Goal: Task Accomplishment & Management: Manage account settings

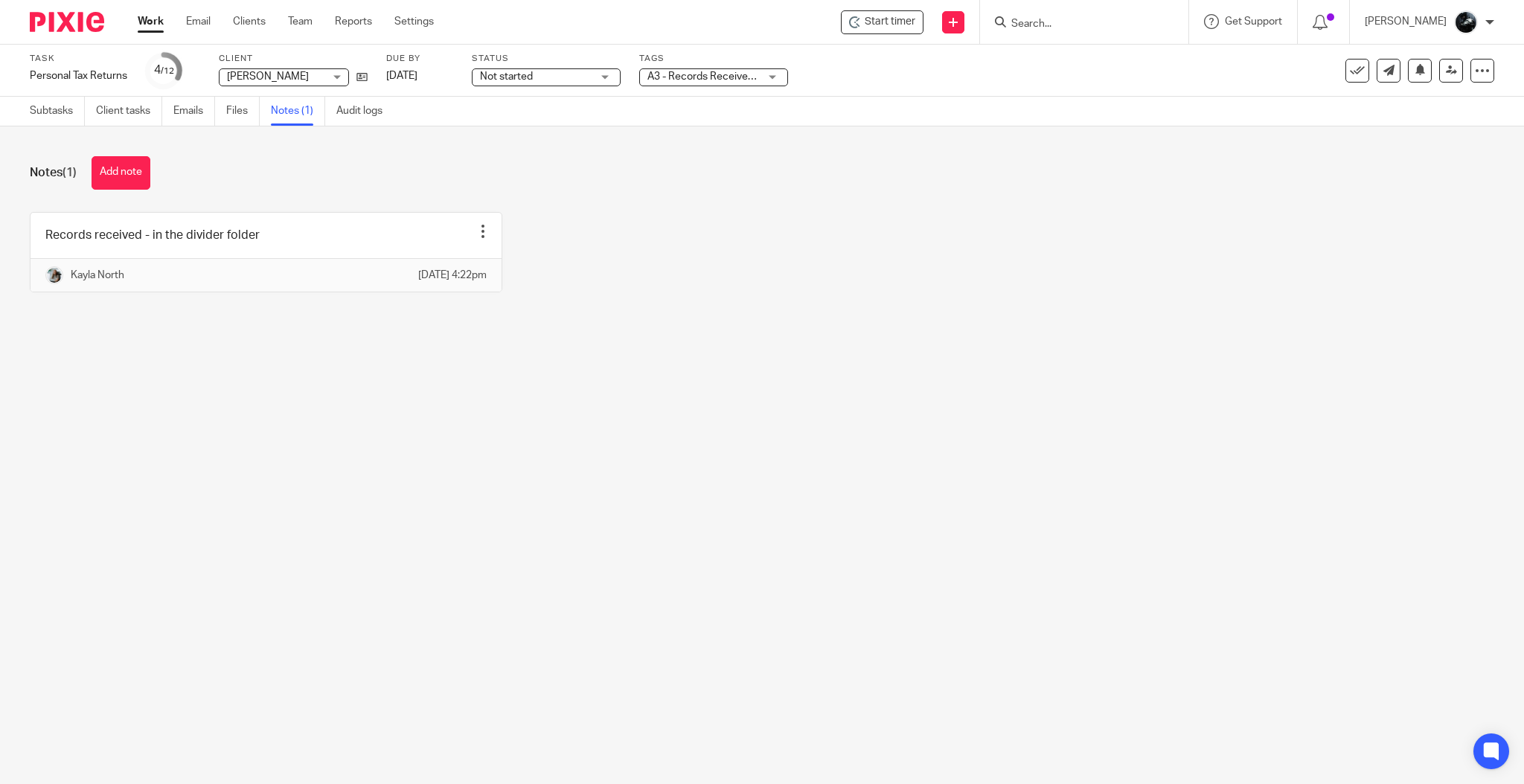
click at [1134, 20] on input "Search" at bounding box center [1077, 24] width 134 height 14
type input "marldon"
click button "submit" at bounding box center [0, 0] width 0 height 0
click at [1155, 69] on link at bounding box center [1133, 64] width 254 height 34
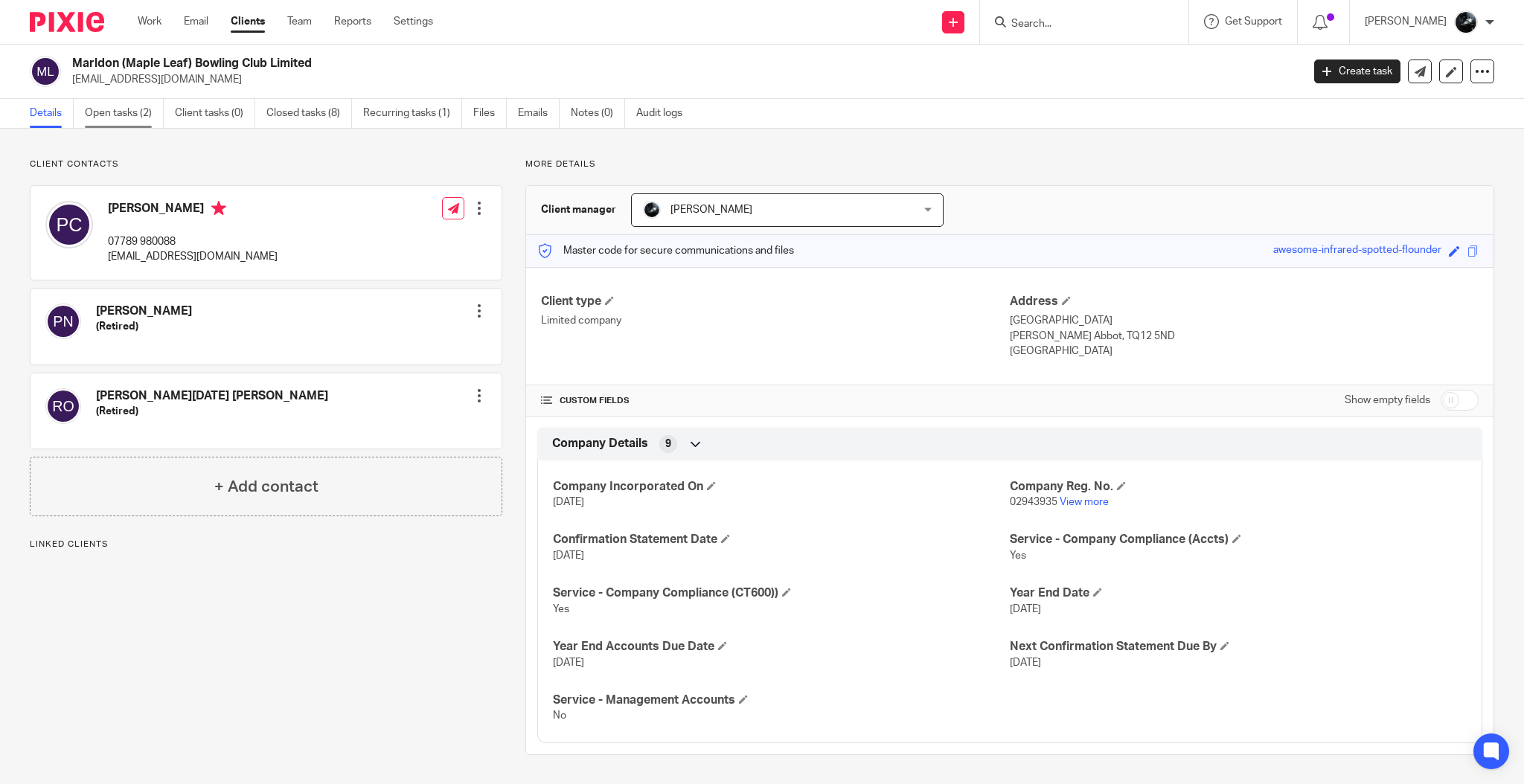
click at [125, 111] on link "Open tasks (2)" at bounding box center [124, 113] width 79 height 29
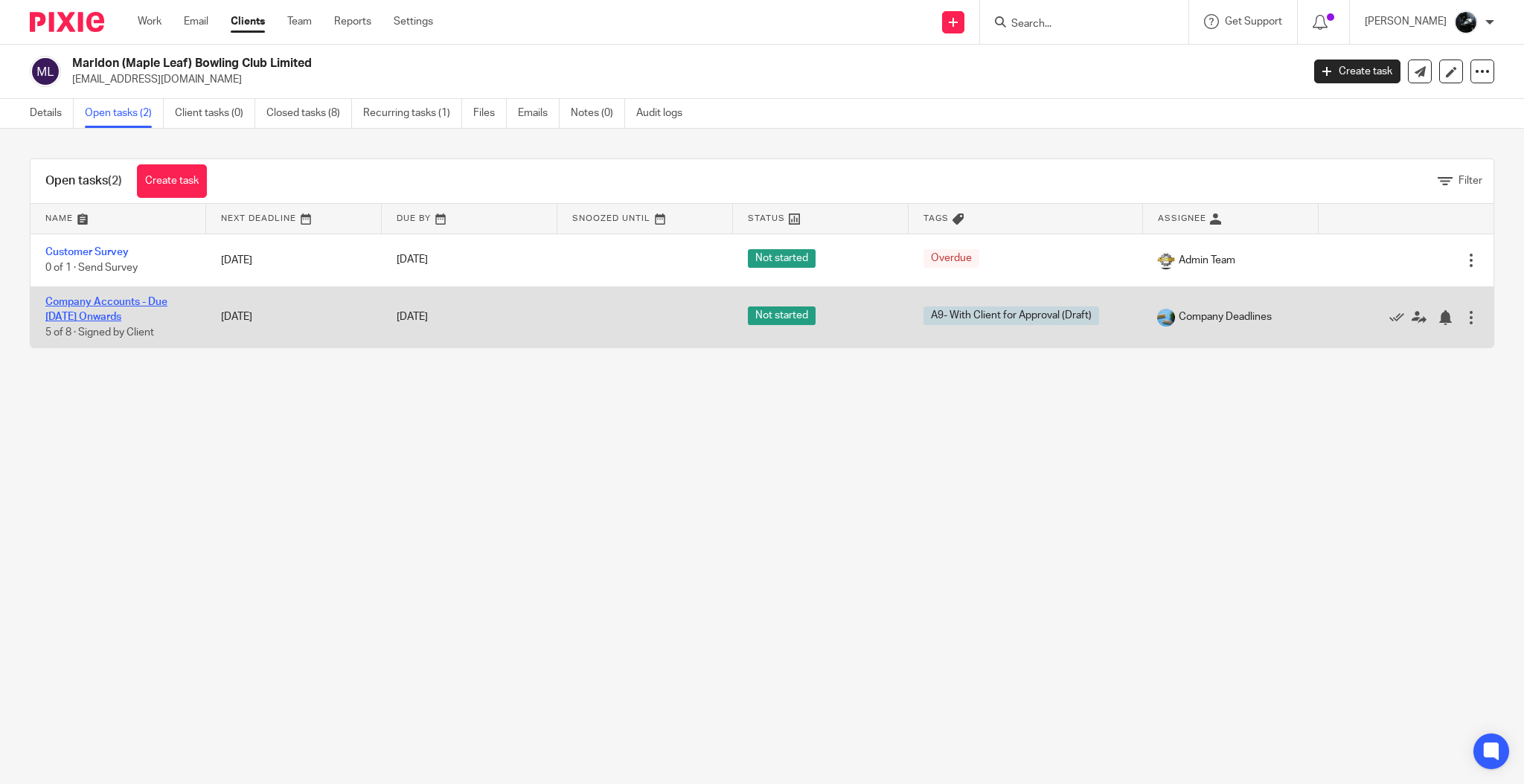
click at [155, 304] on link "Company Accounts - Due [DATE] Onwards" at bounding box center [106, 309] width 122 height 25
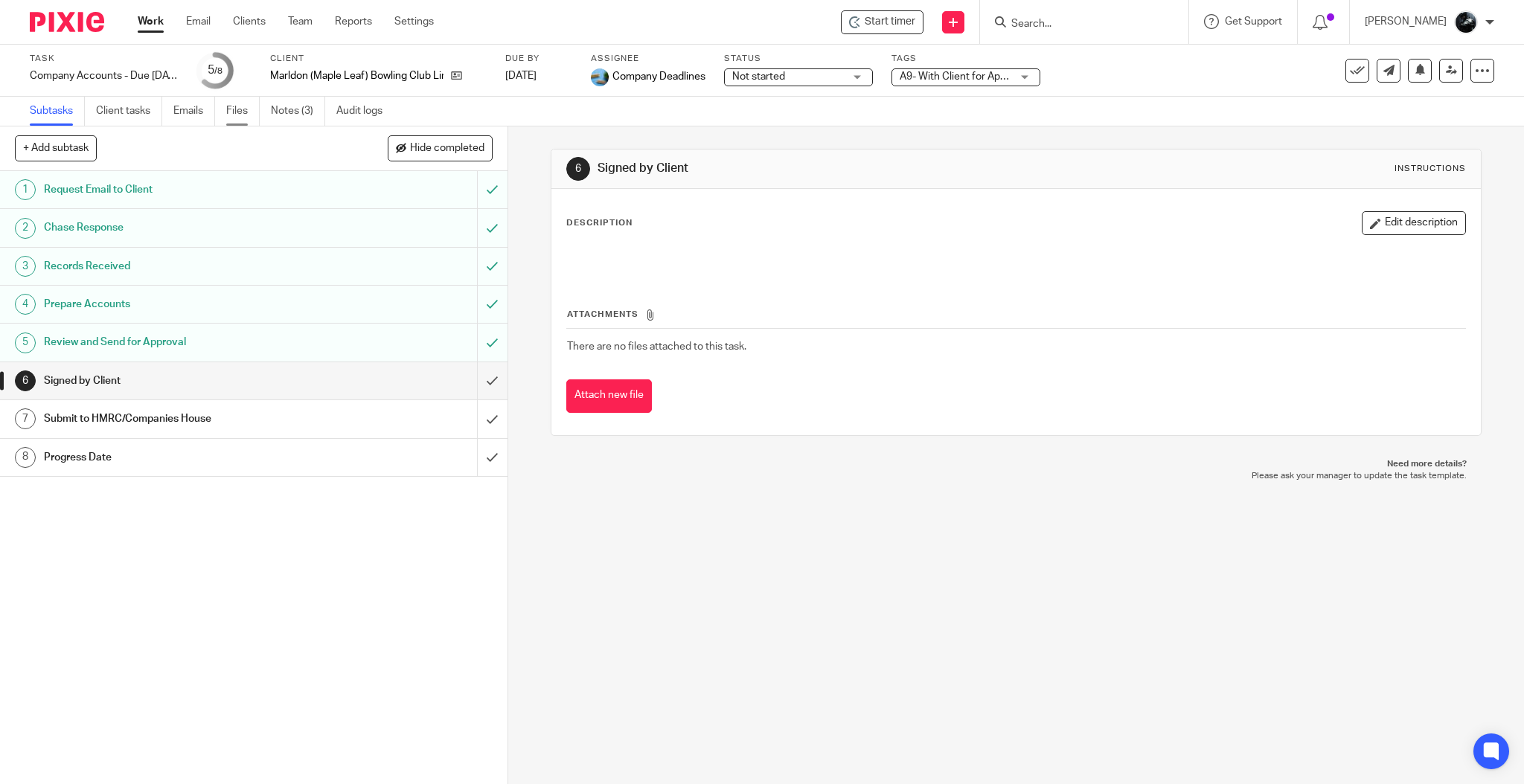
click at [238, 116] on link "Files" at bounding box center [242, 111] width 33 height 29
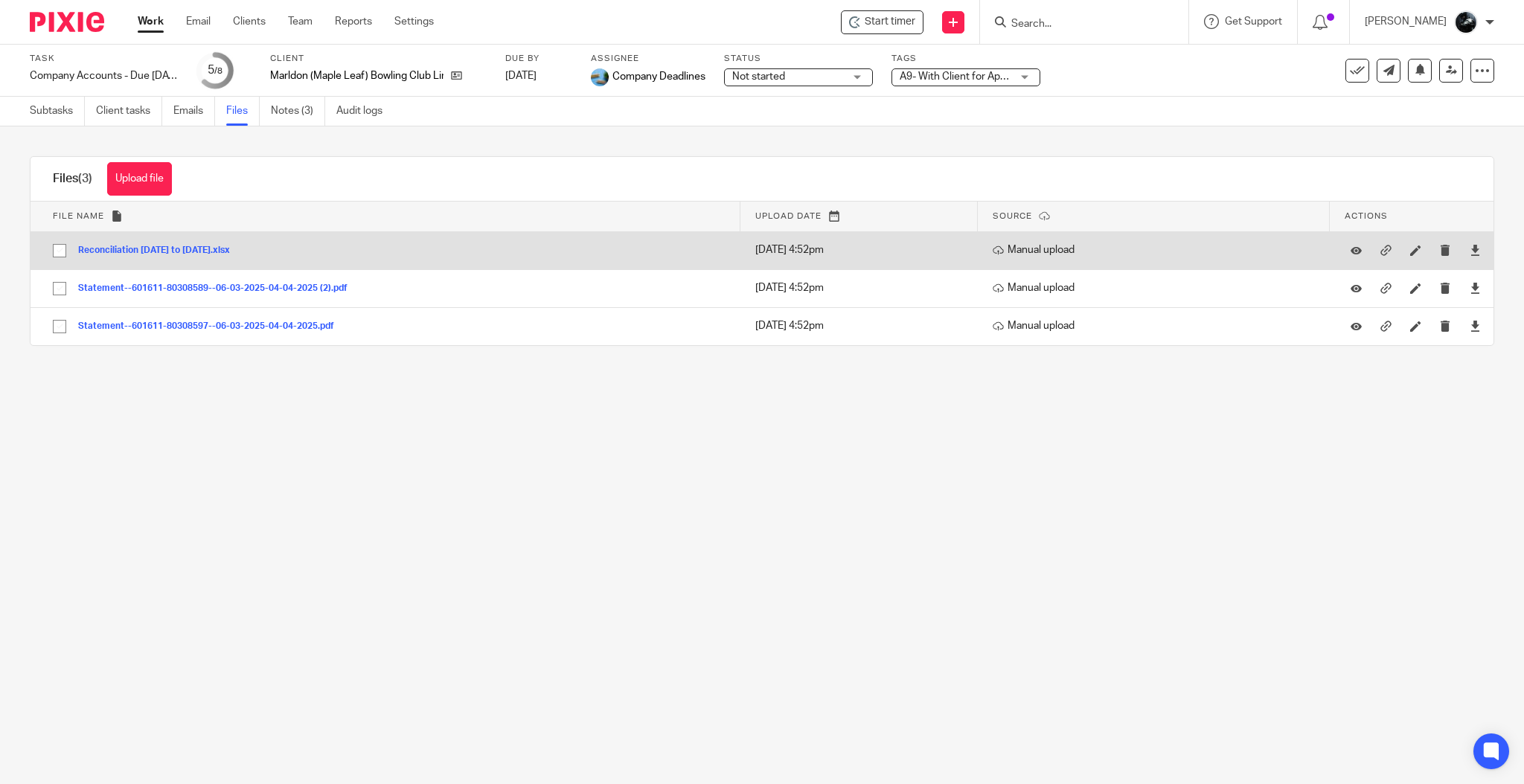
click at [184, 246] on button "Reconciliation 2024 to 2025.xlsx" at bounding box center [159, 251] width 163 height 11
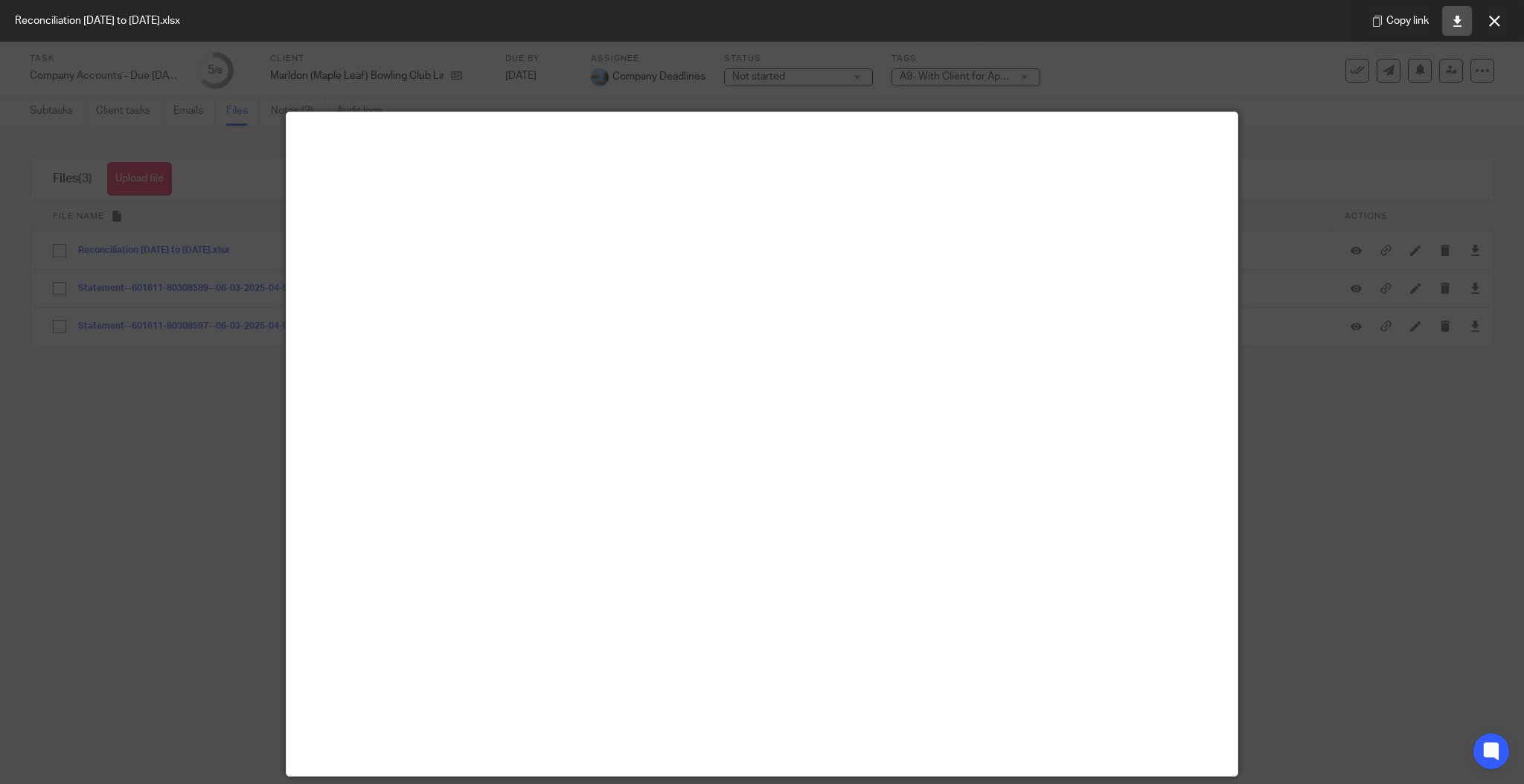
click at [1456, 24] on icon at bounding box center [1458, 21] width 11 height 11
click at [1473, 19] on div "Copy link" at bounding box center [1438, 21] width 174 height 42
click at [1492, 20] on icon at bounding box center [1495, 21] width 11 height 11
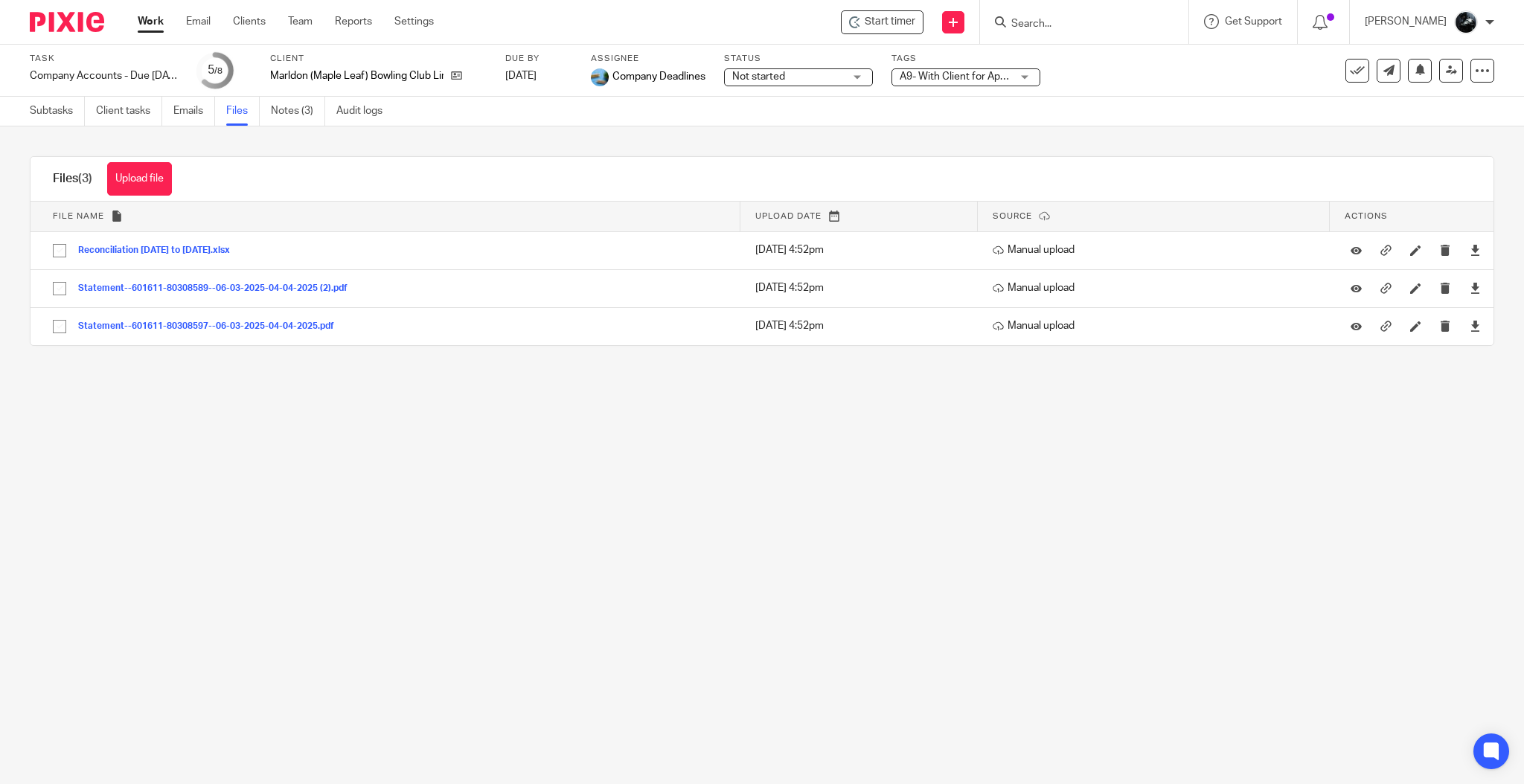
click at [1009, 80] on span "A9- With Client for Approval (Draft)" at bounding box center [980, 77] width 161 height 11
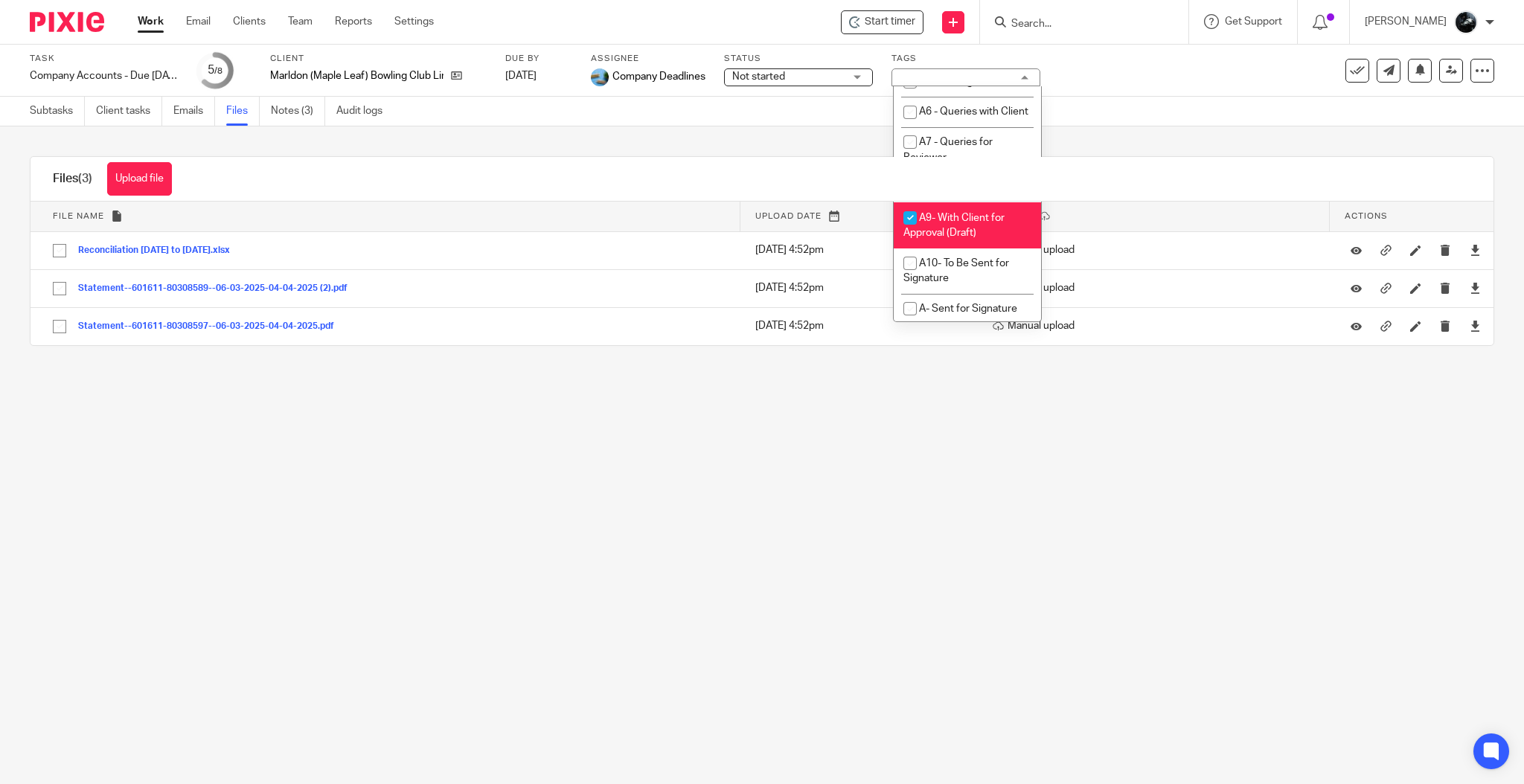
scroll to position [793, 0]
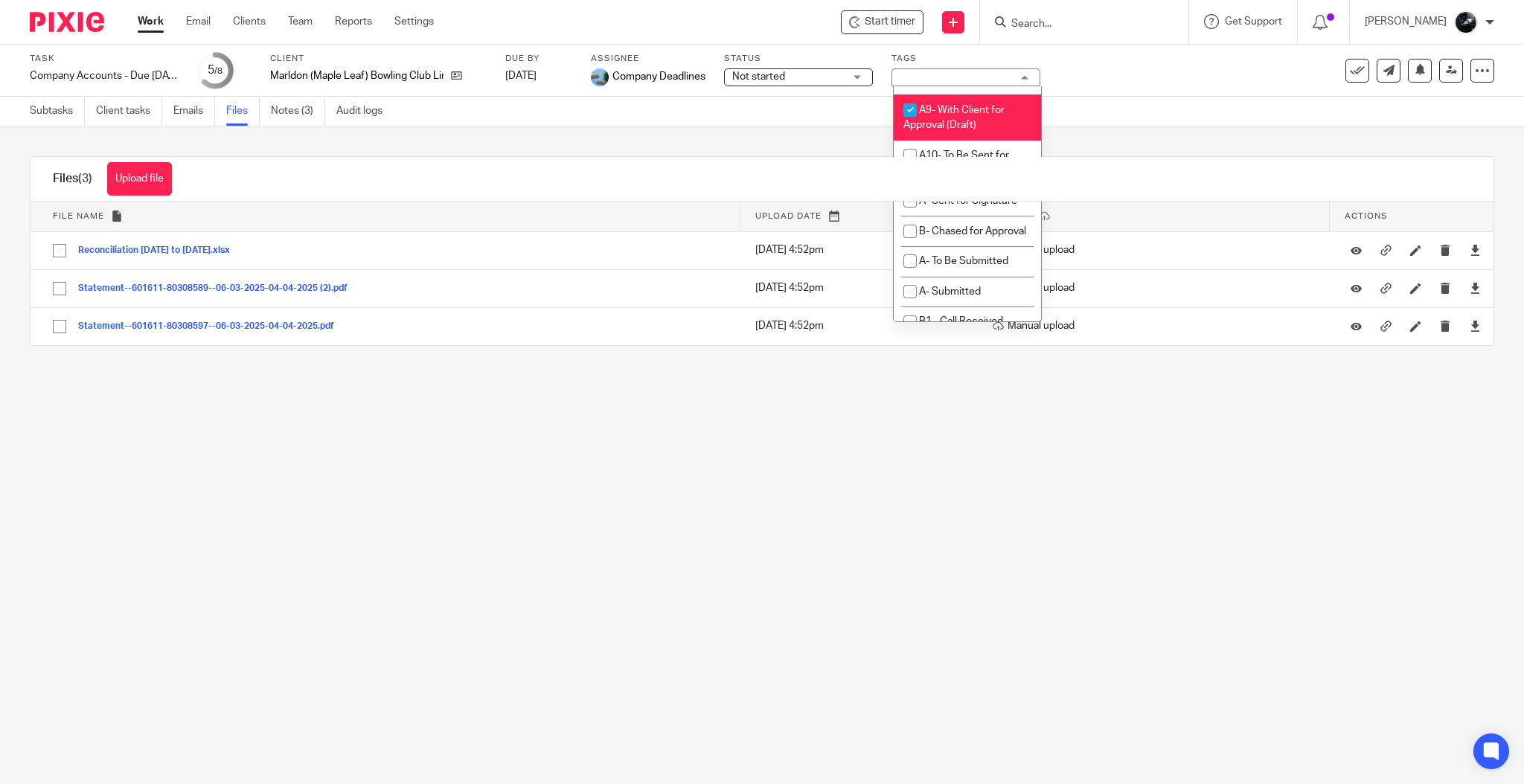
click at [983, 140] on li "A9- With Client for Approval (Draft)" at bounding box center [967, 118] width 147 height 45
checkbox input "false"
click at [957, 216] on li "A- Sent for Signature" at bounding box center [967, 202] width 147 height 31
checkbox input "true"
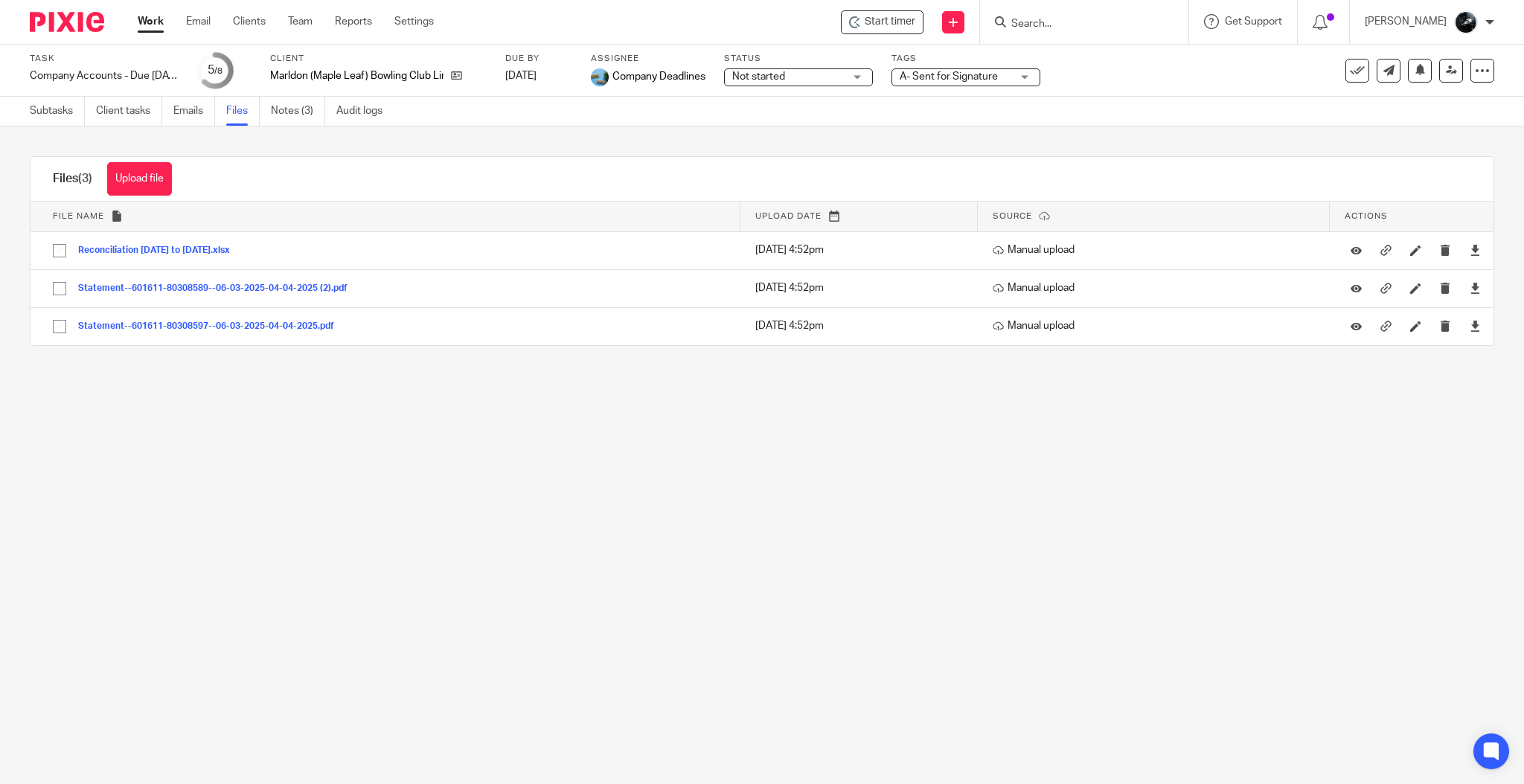
click at [719, 469] on main "Task Company Accounts - Due 1st May 2023 Onwards Save Company Accounts - Due 1s…" at bounding box center [762, 392] width 1524 height 784
click at [63, 15] on img at bounding box center [67, 22] width 74 height 20
